Goal: Information Seeking & Learning: Learn about a topic

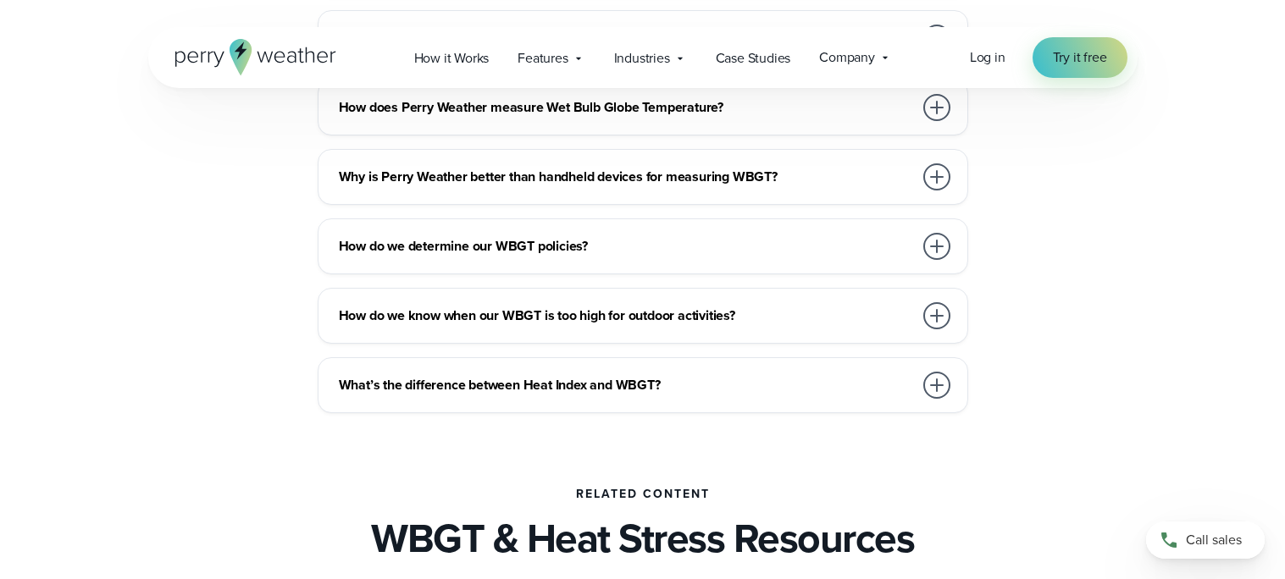
scroll to position [4968, 0]
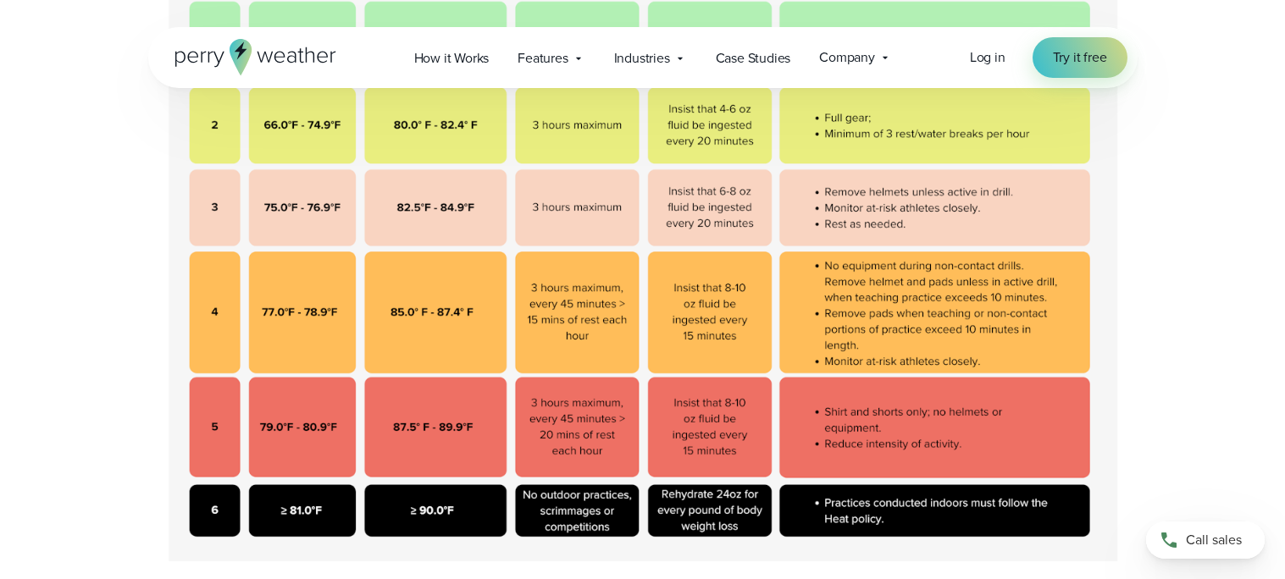
scroll to position [650, 0]
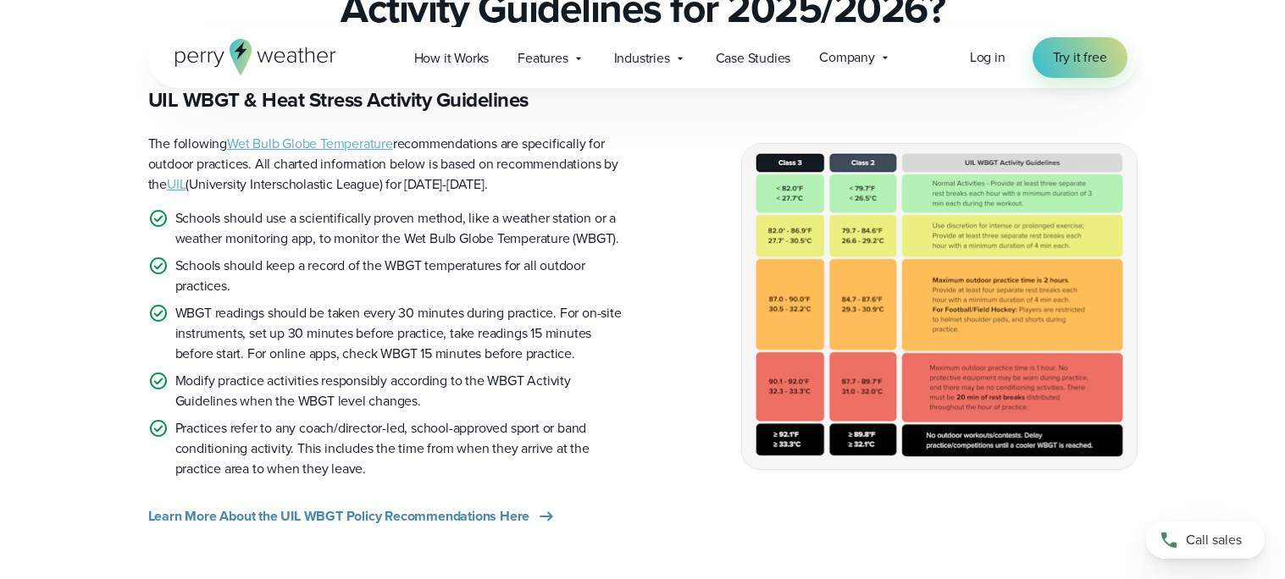
scroll to position [435, 0]
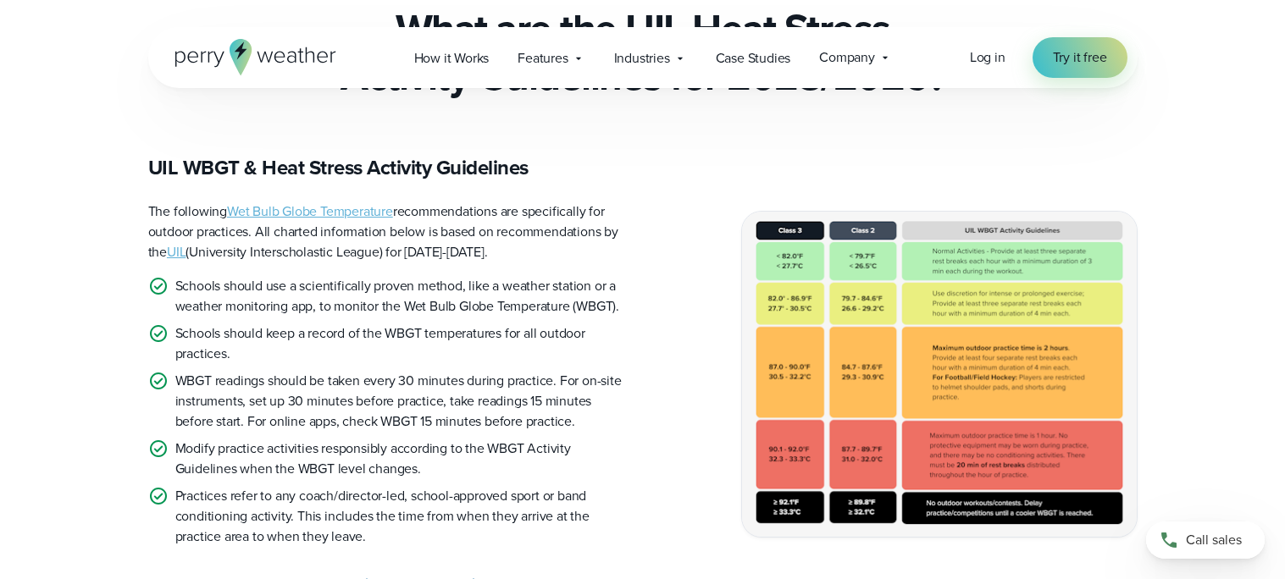
click at [895, 334] on img at bounding box center [939, 374] width 395 height 324
click at [1271, 379] on div "UIL WBGT & Heat Stress Activity Guidelines The following Wet Bulb Globe Tempera…" at bounding box center [642, 374] width 1285 height 440
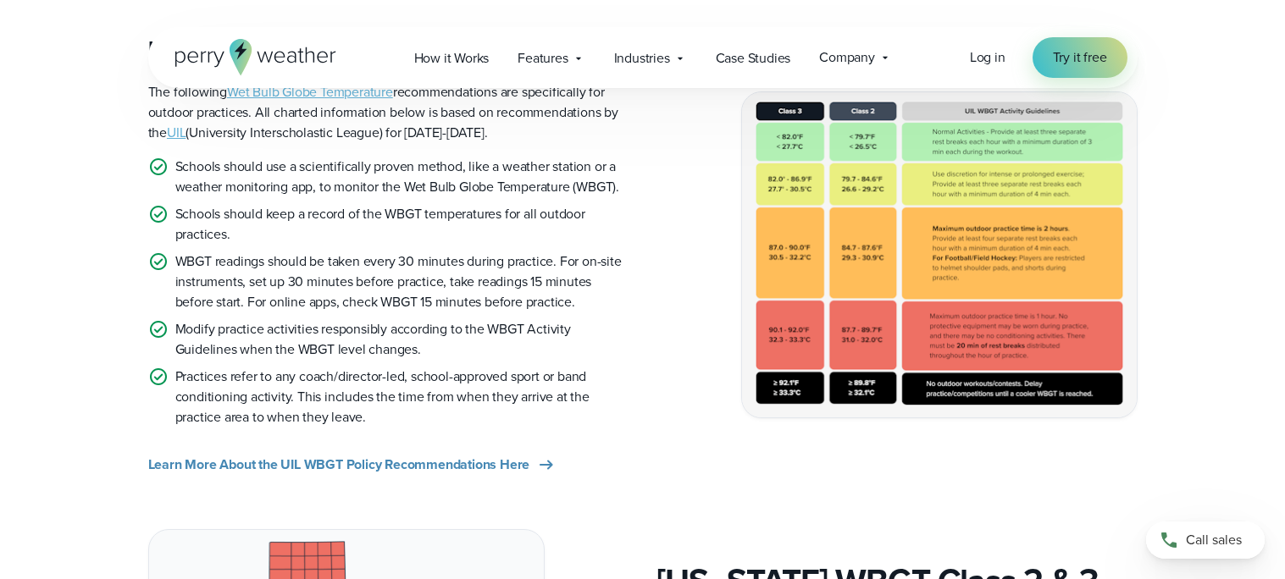
scroll to position [541, 0]
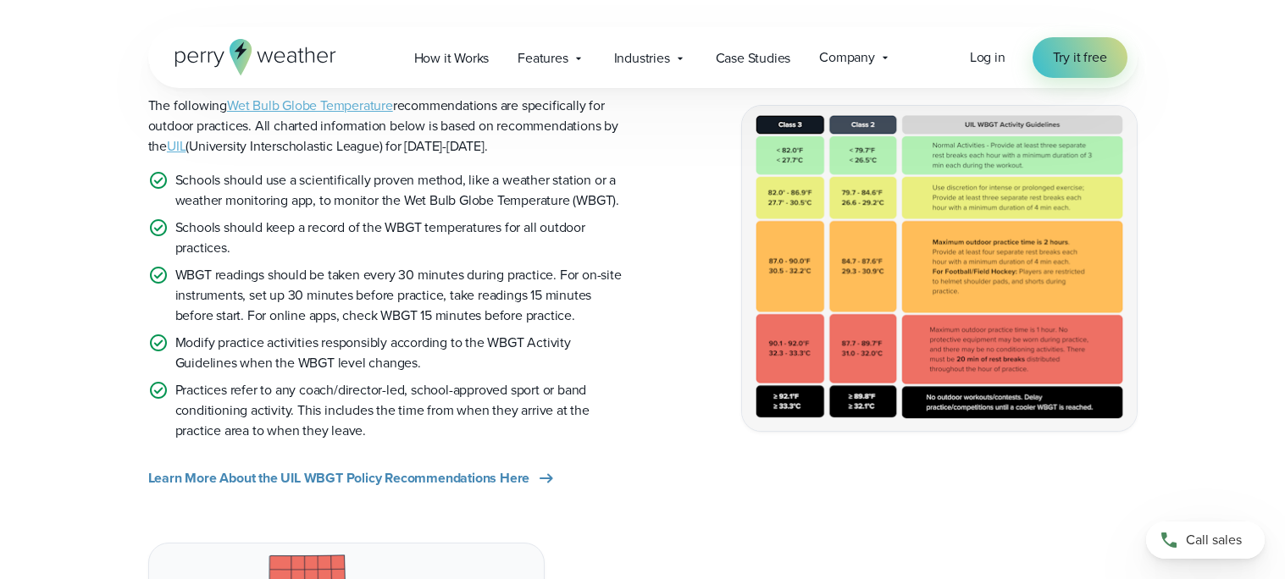
click at [957, 209] on img at bounding box center [939, 268] width 395 height 324
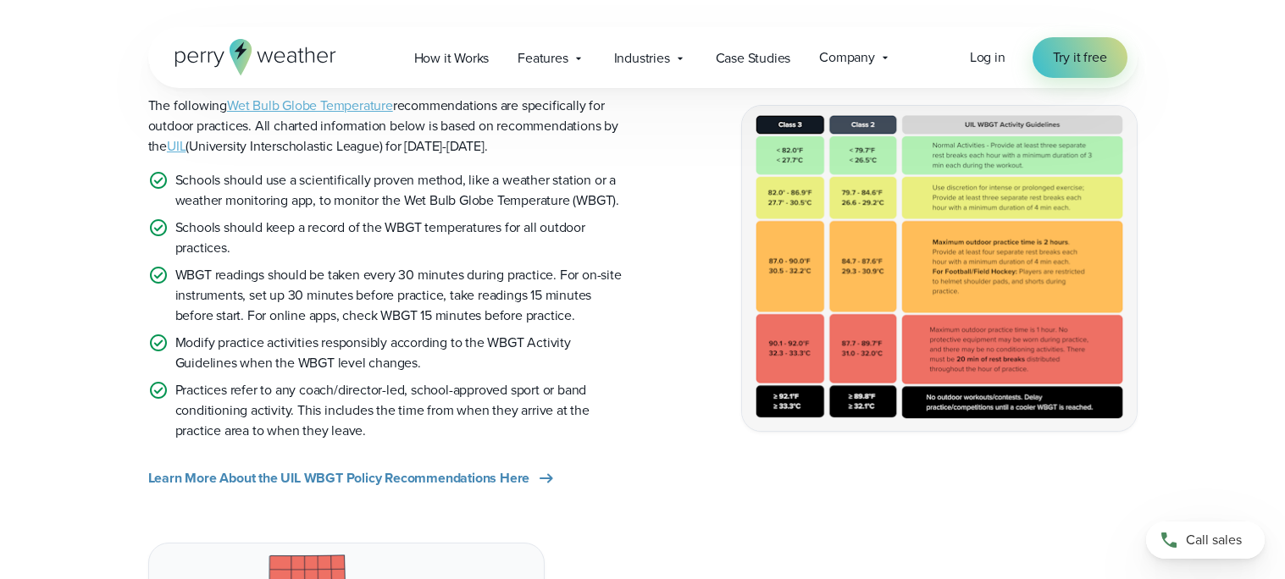
click at [957, 209] on img at bounding box center [939, 268] width 395 height 324
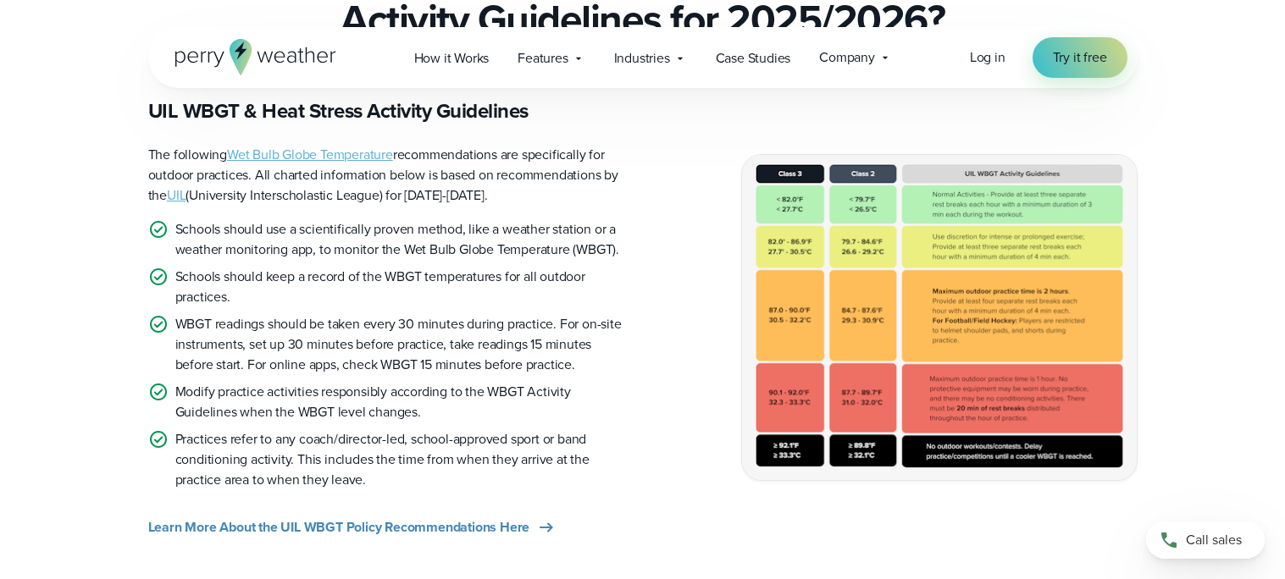
scroll to position [532, 0]
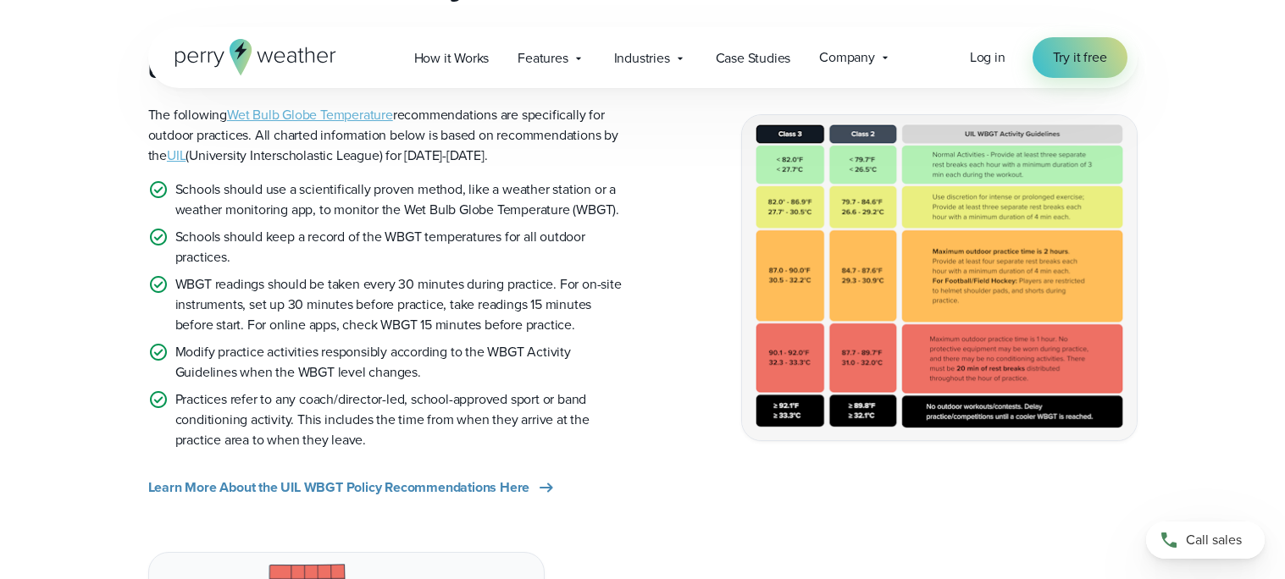
click at [1087, 218] on img at bounding box center [939, 277] width 395 height 324
